Goal: Book appointment/travel/reservation

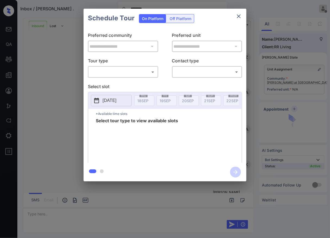
scroll to position [214, 0]
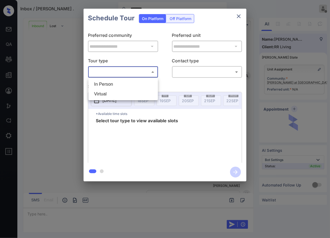
drag, startPoint x: 107, startPoint y: 72, endPoint x: 102, endPoint y: 79, distance: 8.3
click at [107, 72] on body "Inbox / [PERSON_NAME] . ******** Vhic Offline Set yourself online Set yourself …" at bounding box center [165, 119] width 330 height 238
click at [99, 85] on li "In Person" at bounding box center [123, 85] width 67 height 10
type input "********"
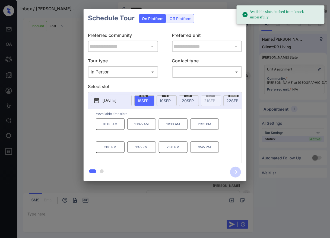
click at [109, 99] on p "[DATE]" at bounding box center [110, 100] width 14 height 7
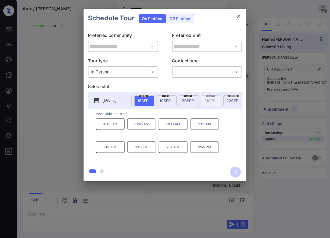
click at [167, 119] on p "*Available time slots" at bounding box center [169, 114] width 146 height 10
click at [169, 99] on span "[DATE]" at bounding box center [165, 101] width 11 height 5
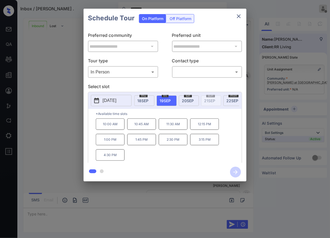
click at [193, 99] on span "[DATE]" at bounding box center [188, 101] width 12 height 5
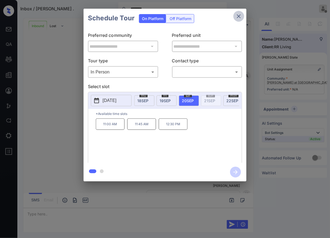
click at [239, 18] on icon "close" at bounding box center [239, 16] width 7 height 7
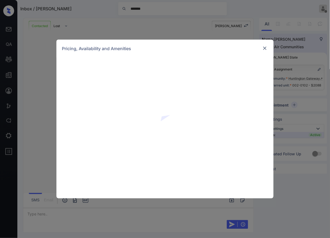
scroll to position [518, 0]
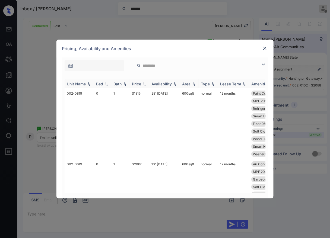
click at [106, 84] on img at bounding box center [106, 84] width 5 height 4
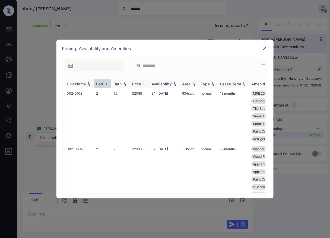
click at [106, 84] on img at bounding box center [106, 84] width 5 height 4
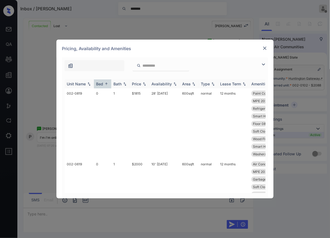
click at [106, 84] on img at bounding box center [106, 84] width 5 height 4
click at [106, 86] on div "Bed" at bounding box center [102, 84] width 13 height 5
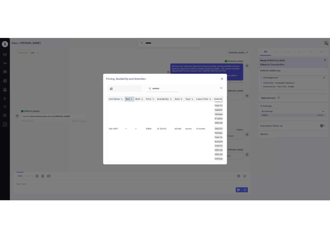
scroll to position [784, 0]
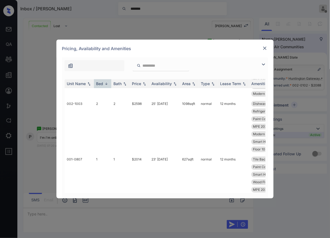
click at [289, 4] on div "**********" at bounding box center [165, 119] width 330 height 238
click at [264, 48] on img at bounding box center [264, 48] width 5 height 5
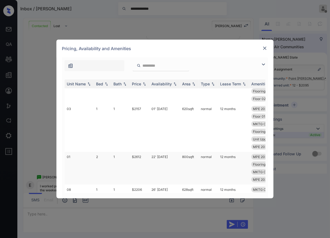
scroll to position [60, 0]
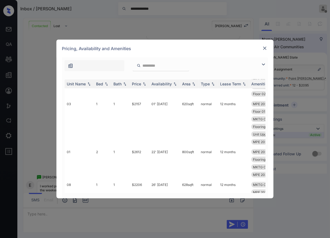
click at [267, 46] on img at bounding box center [264, 48] width 5 height 5
